Goal: Transaction & Acquisition: Obtain resource

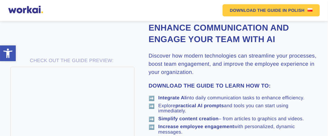
scroll to position [287, 0]
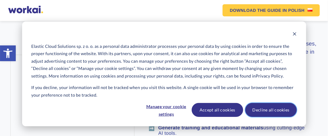
click at [265, 114] on button "Decline all cookies" at bounding box center [270, 110] width 51 height 14
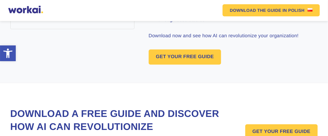
scroll to position [412, 0]
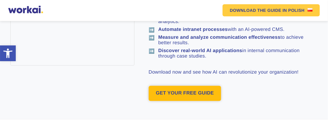
click at [192, 101] on link "GET YOUR FREE GUIDE" at bounding box center [185, 93] width 73 height 15
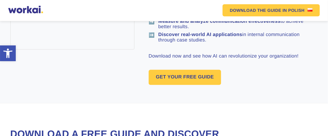
scroll to position [477, 0]
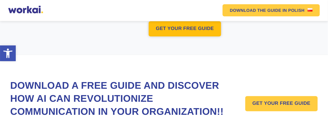
click at [196, 36] on link "GET YOUR FREE GUIDE" at bounding box center [185, 28] width 73 height 15
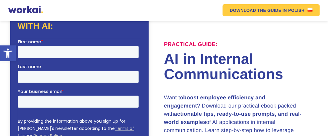
scroll to position [40, 0]
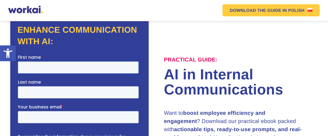
click at [51, 69] on input "First name *" at bounding box center [78, 67] width 121 height 12
type input "[PERSON_NAME]"
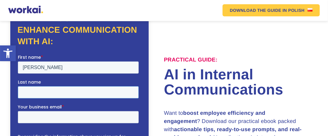
click at [89, 86] on input "Last name" at bounding box center [78, 92] width 121 height 12
type input "CHIKIRA"
click at [56, 111] on input "Your business email *" at bounding box center [78, 117] width 121 height 12
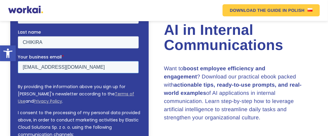
scroll to position [84, 0]
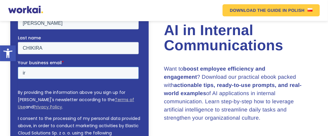
type input "i"
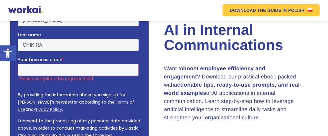
scroll to position [53, 0]
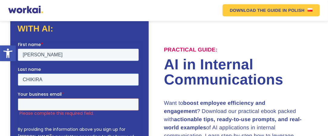
click at [112, 73] on input "CHIKIRA" at bounding box center [78, 79] width 121 height 12
type input "C"
click at [43, 54] on input "[PERSON_NAME]" at bounding box center [78, 54] width 121 height 12
type input "I"
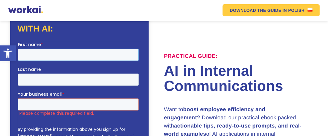
scroll to position [59, 0]
